Goal: Information Seeking & Learning: Learn about a topic

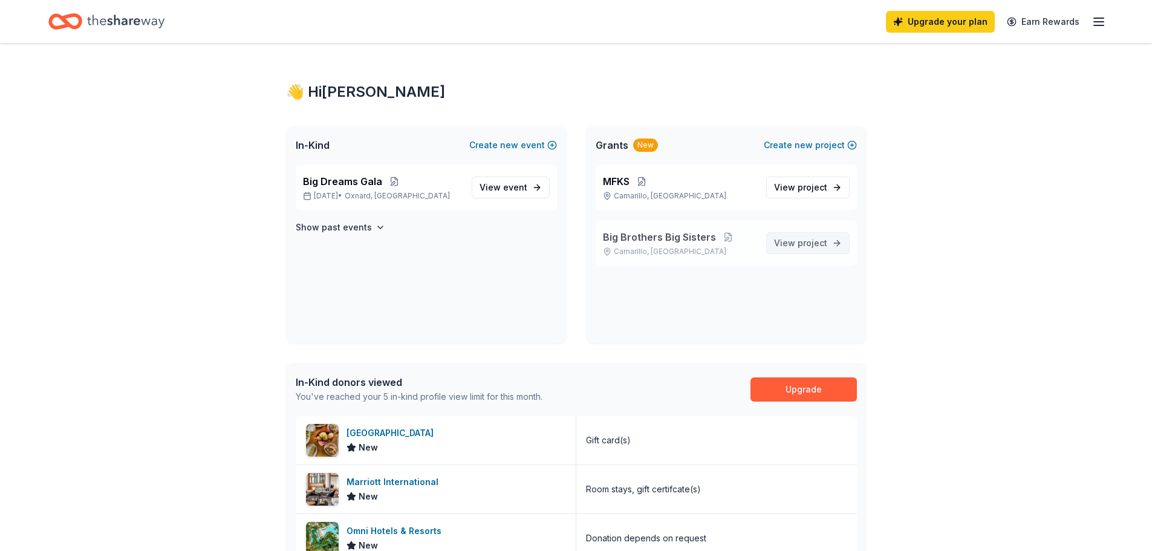
click at [789, 244] on span "View project" at bounding box center [800, 243] width 53 height 15
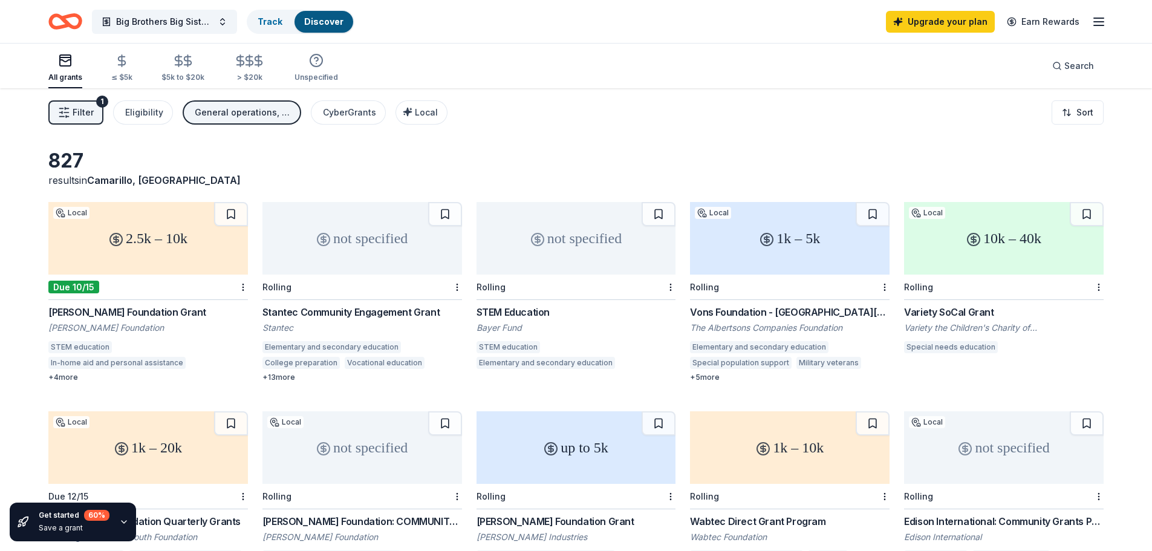
drag, startPoint x: 1150, startPoint y: 99, endPoint x: 1149, endPoint y: 112, distance: 12.8
click at [1149, 112] on div "Filter 1 Eligibility General operations, Capital, Other, Projects & programming…" at bounding box center [576, 112] width 1152 height 48
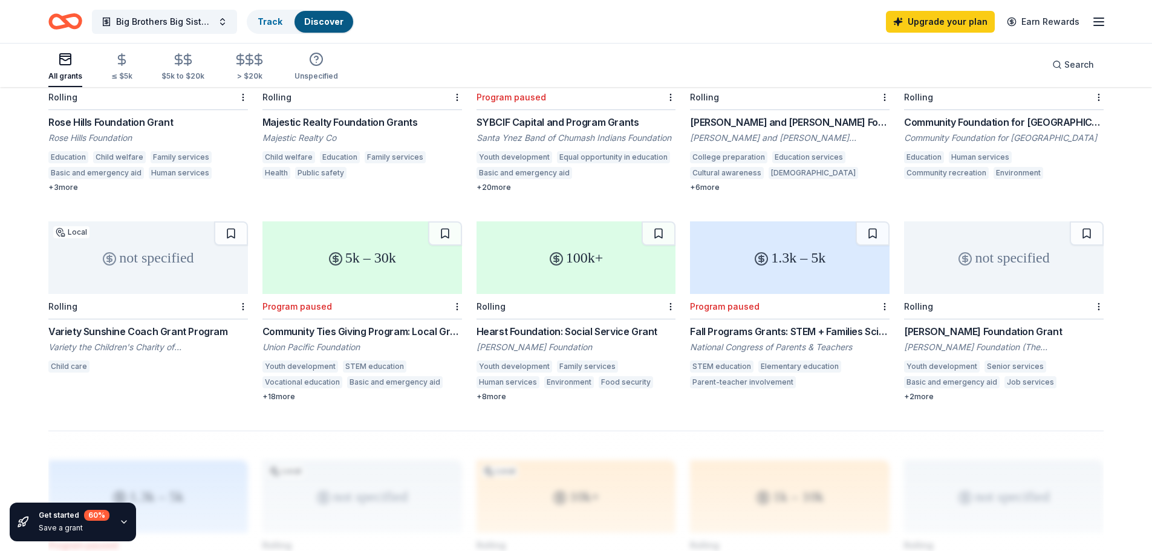
scroll to position [610, 0]
click at [622, 330] on div "Hearst Foundation: Social Service Grant" at bounding box center [577, 329] width 200 height 15
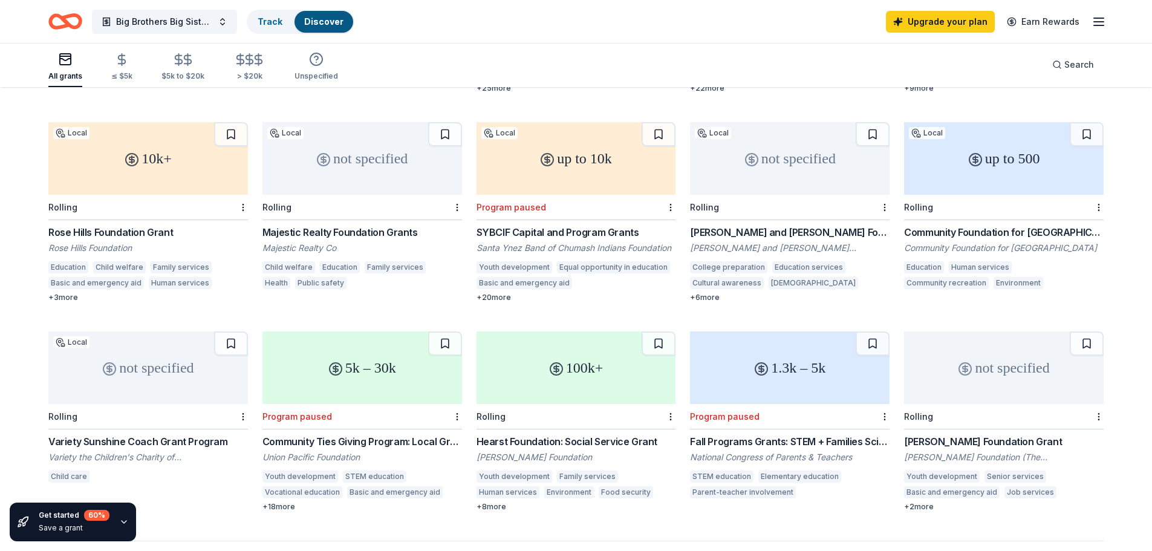
scroll to position [497, 0]
